Goal: Information Seeking & Learning: Learn about a topic

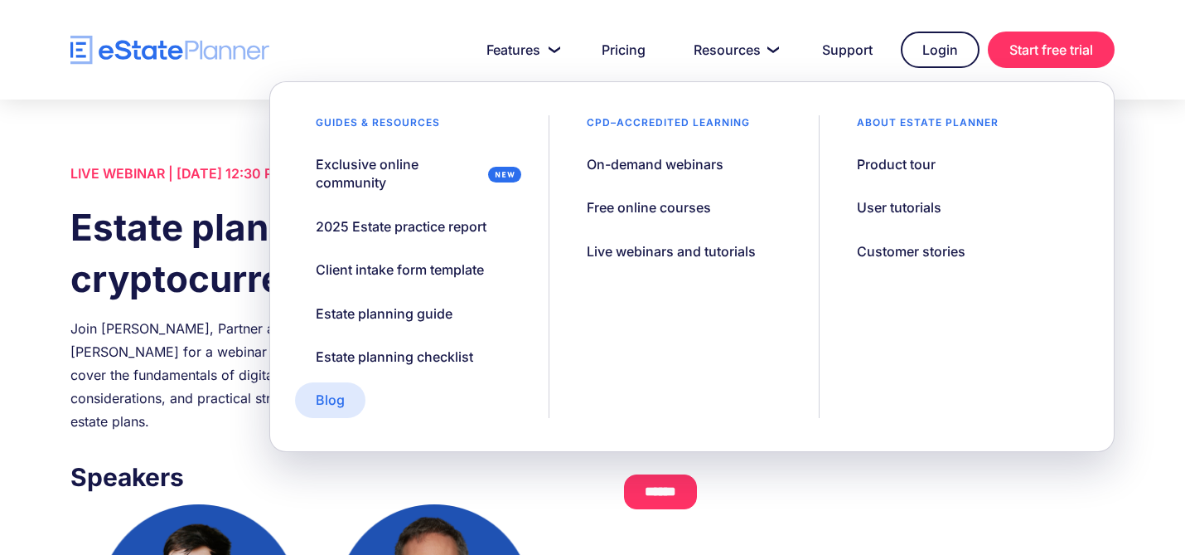
click at [346, 398] on link "Blog" at bounding box center [330, 399] width 70 height 35
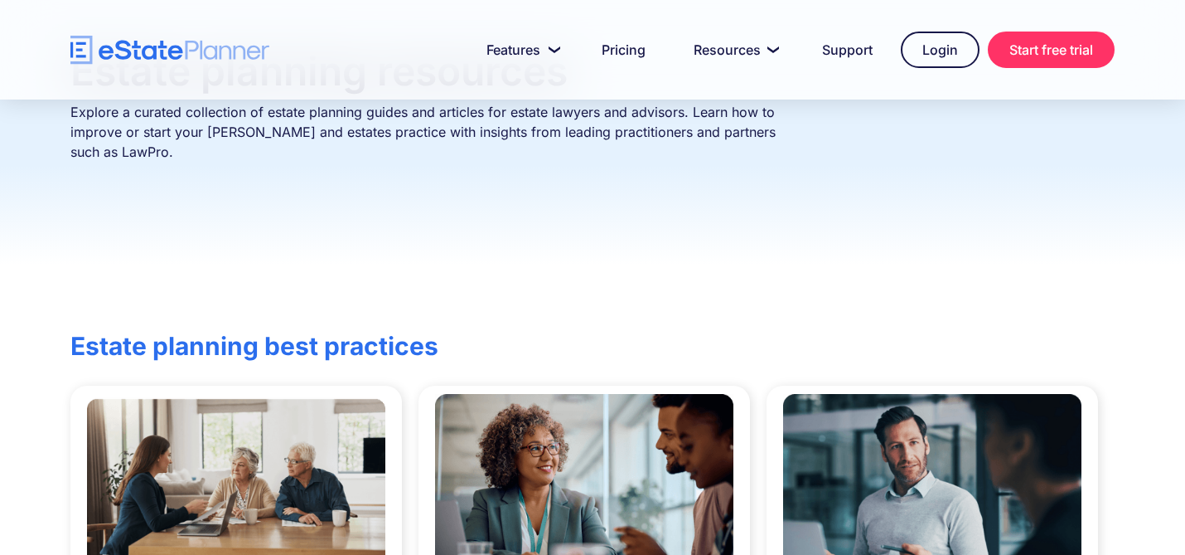
scroll to position [290, 0]
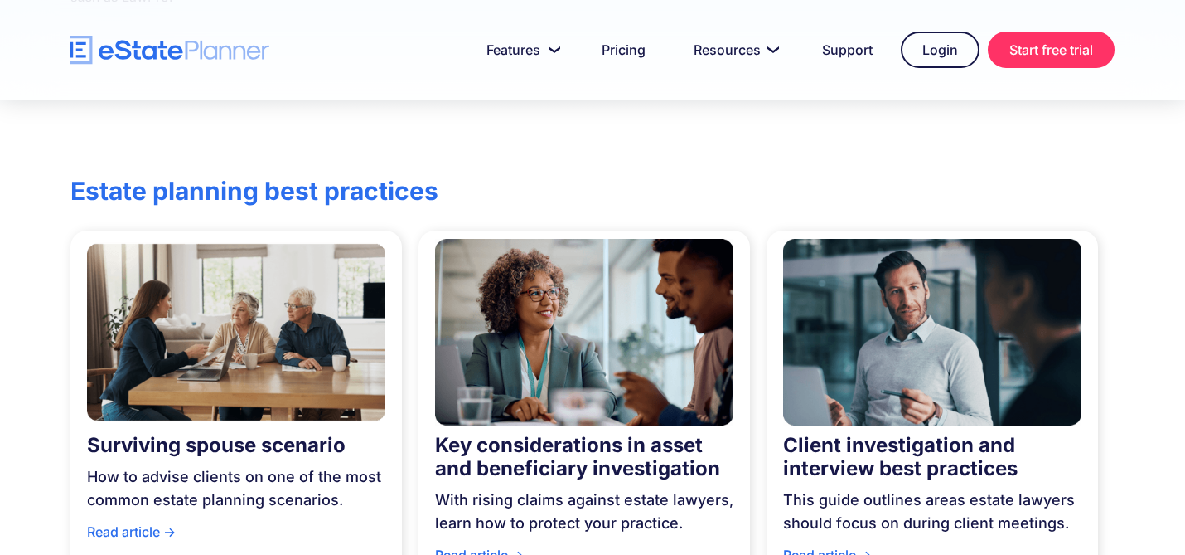
click at [306, 399] on img at bounding box center [236, 331] width 298 height 203
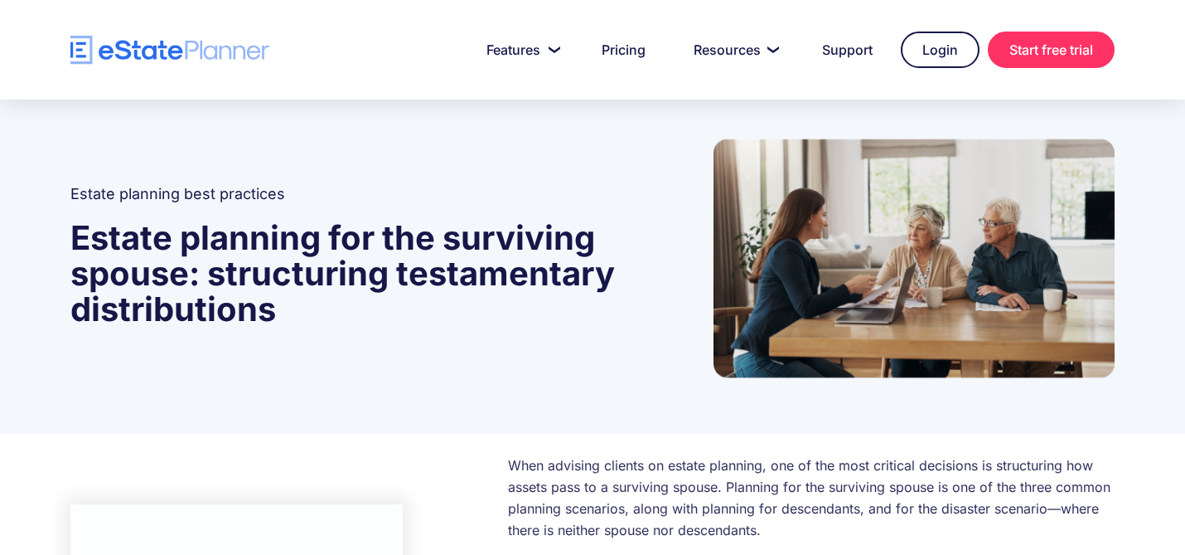
click at [613, 484] on p "When advising clients on estate planning, one of the most critical decisions is…" at bounding box center [811, 540] width 607 height 172
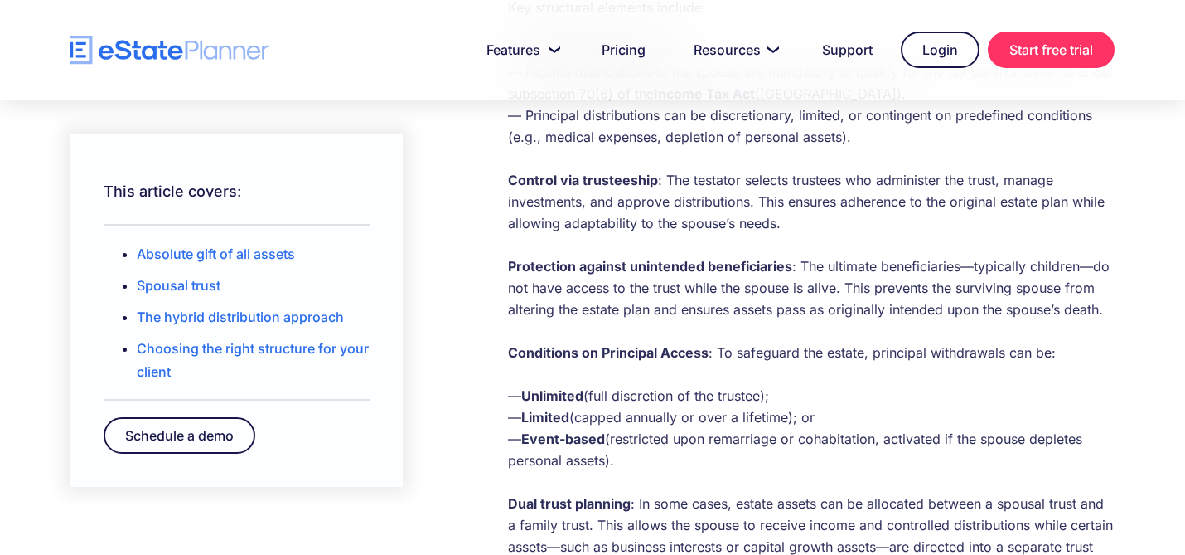
scroll to position [1827, 0]
